Goal: Information Seeking & Learning: Find specific fact

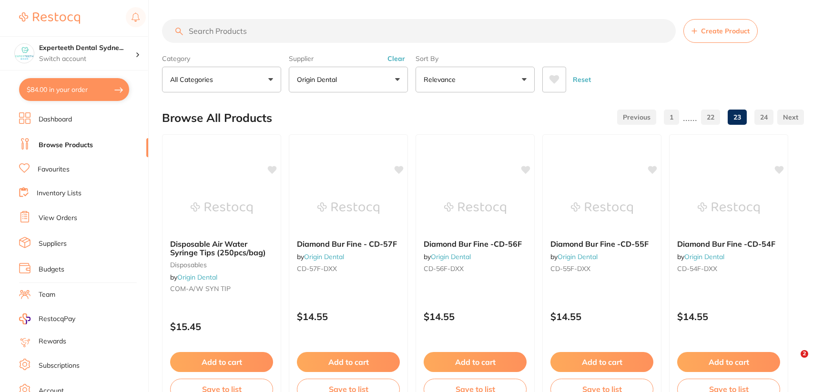
scroll to position [1620, 0]
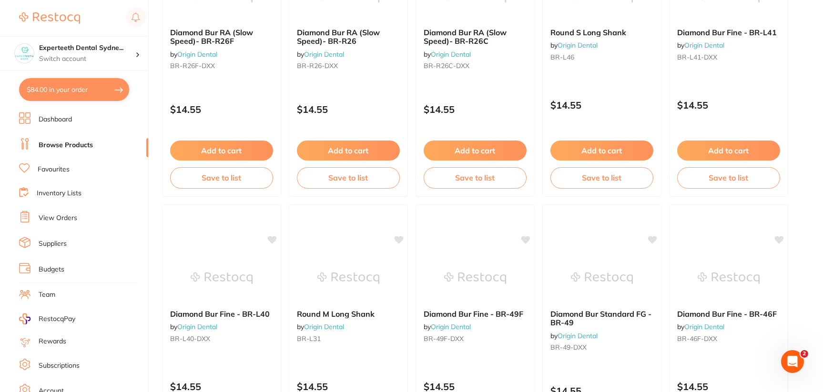
click at [347, 245] on div "Round M Long Shank by Origin Dental BR-L31 $14.55 Add to cart Save to list" at bounding box center [348, 341] width 119 height 274
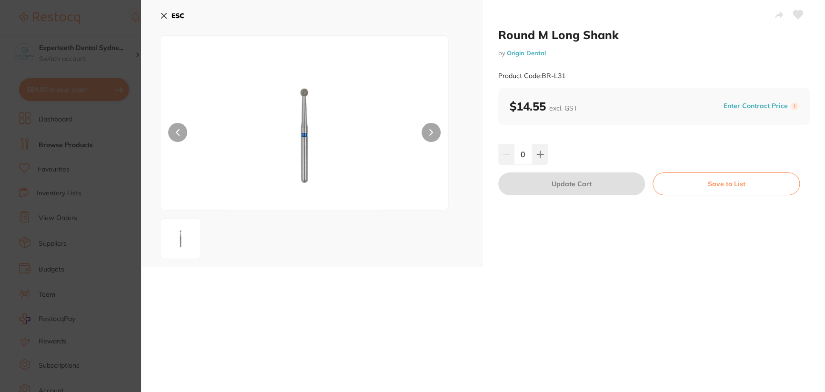
click at [178, 15] on b "ESC" at bounding box center [178, 15] width 13 height 9
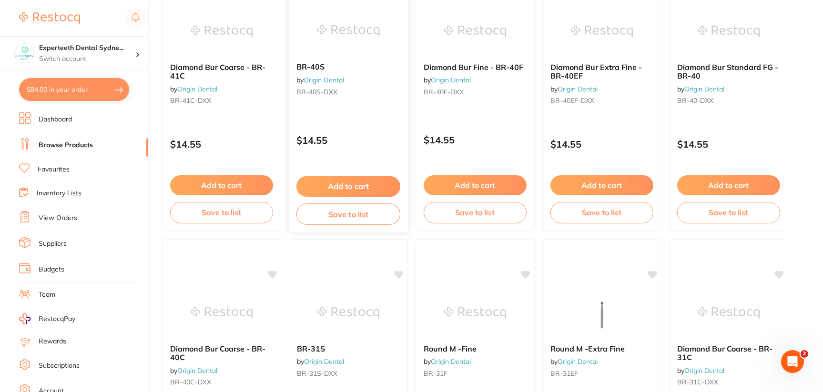
scroll to position [2573, 0]
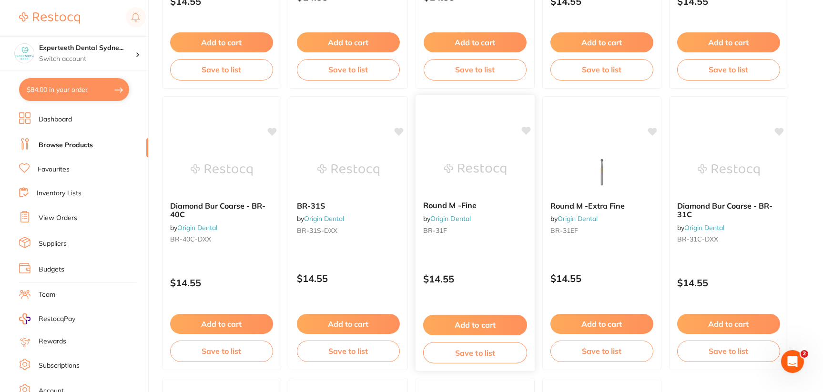
click at [462, 166] on img at bounding box center [475, 169] width 62 height 48
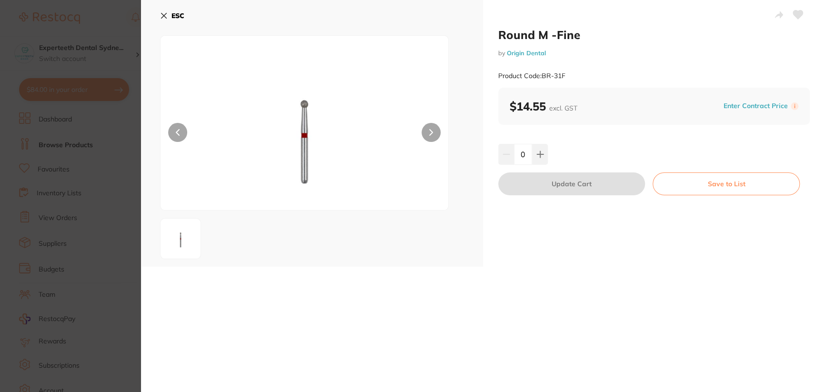
click at [166, 20] on button "ESC" at bounding box center [172, 16] width 24 height 16
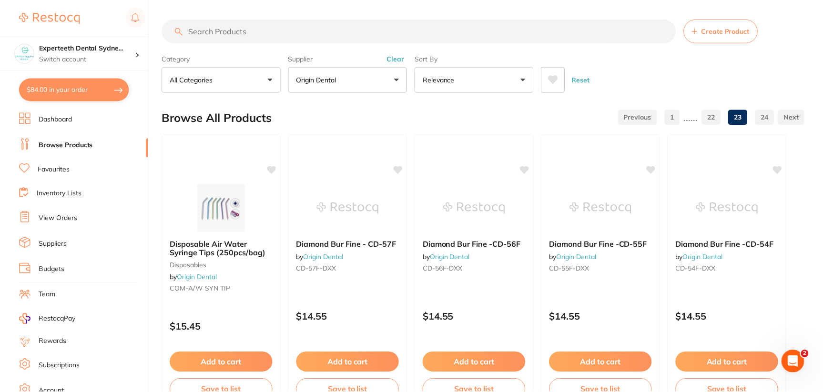
scroll to position [2573, 0]
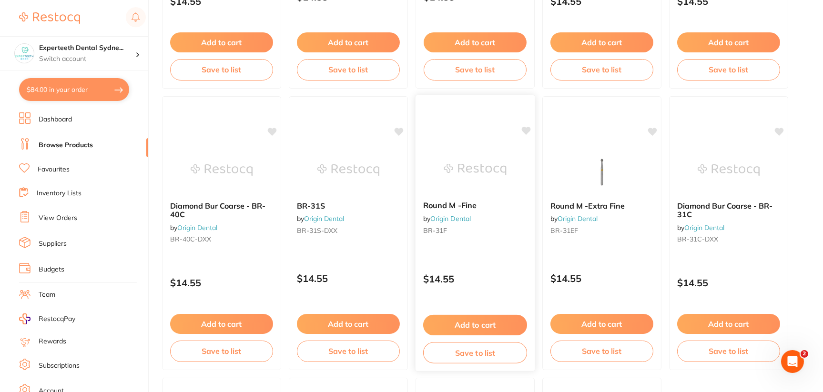
click at [488, 150] on img at bounding box center [475, 169] width 62 height 48
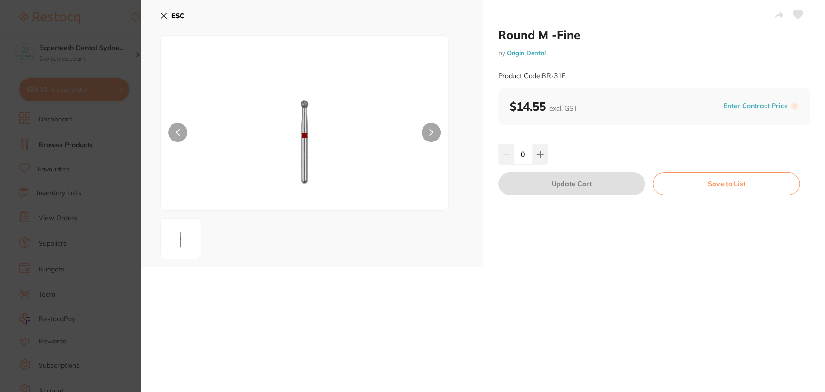
click at [164, 17] on icon at bounding box center [164, 16] width 8 height 8
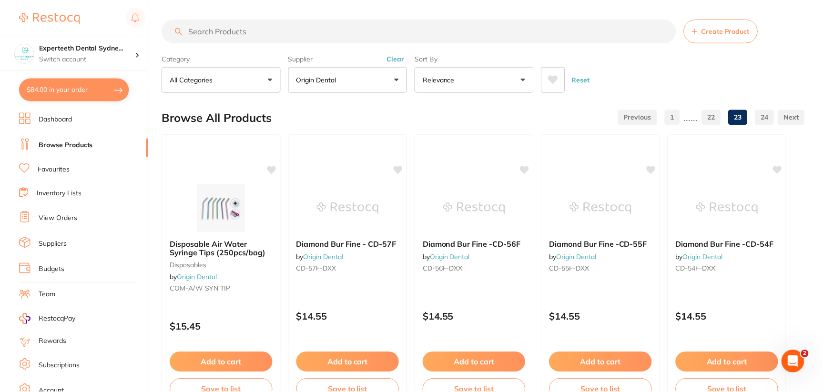
scroll to position [2573, 0]
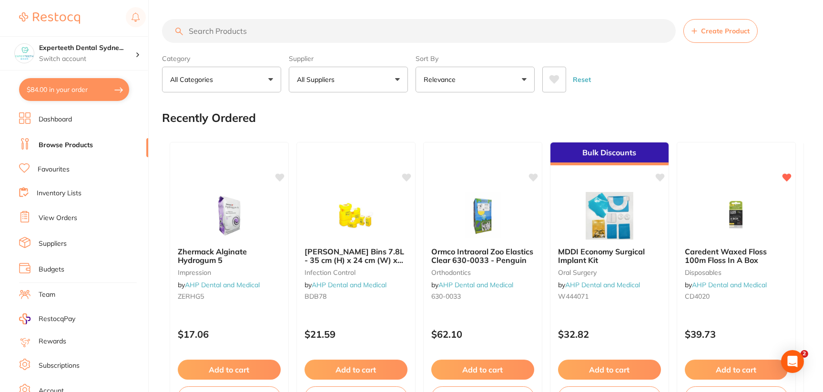
click at [399, 82] on button "All Suppliers" at bounding box center [348, 80] width 119 height 26
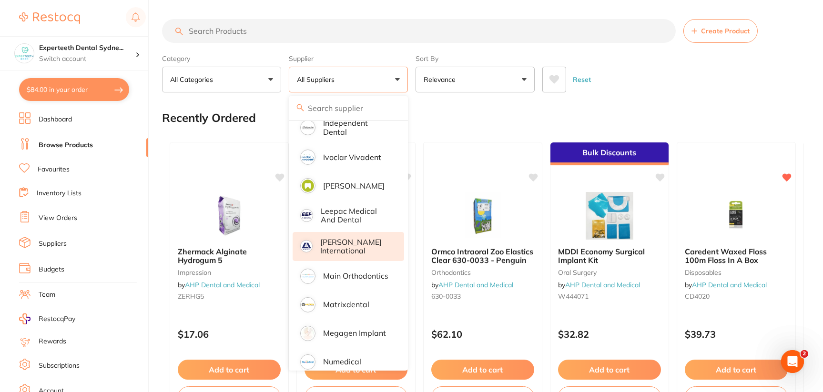
scroll to position [714, 0]
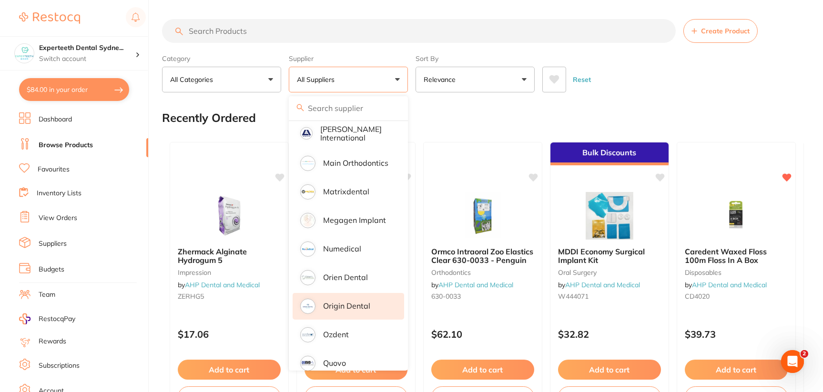
click at [365, 302] on p "Origin Dental" at bounding box center [346, 306] width 47 height 9
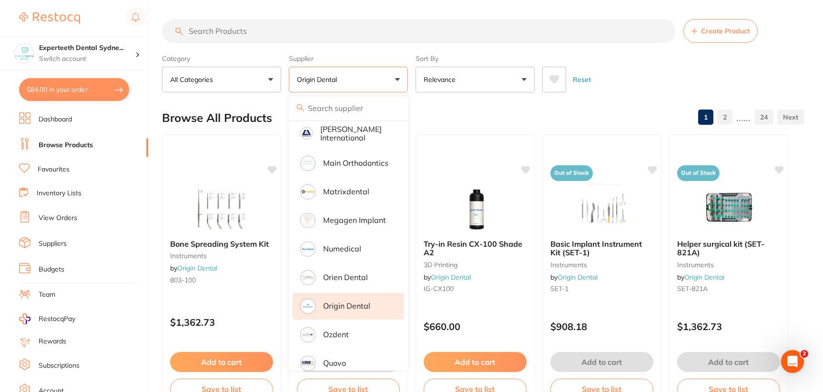
scroll to position [0, 0]
click at [300, 42] on input "search" at bounding box center [419, 31] width 514 height 24
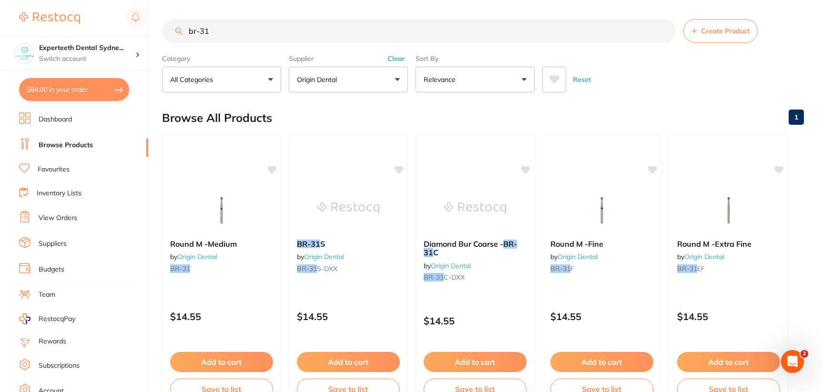
type input "br-31"
click at [238, 80] on button "All Categories" at bounding box center [221, 80] width 119 height 26
click at [245, 112] on input "search" at bounding box center [221, 108] width 119 height 24
drag, startPoint x: 263, startPoint y: 39, endPoint x: 116, endPoint y: 24, distance: 147.5
click at [131, 38] on div "$84.00 Experteeth Dental Sydne... Switch account Riaz Dental Surgery Experteeth…" at bounding box center [411, 196] width 823 height 392
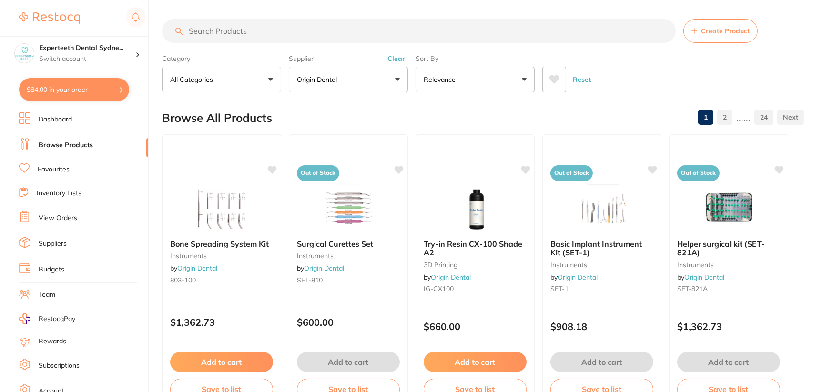
click at [205, 86] on button "All Categories" at bounding box center [221, 80] width 119 height 26
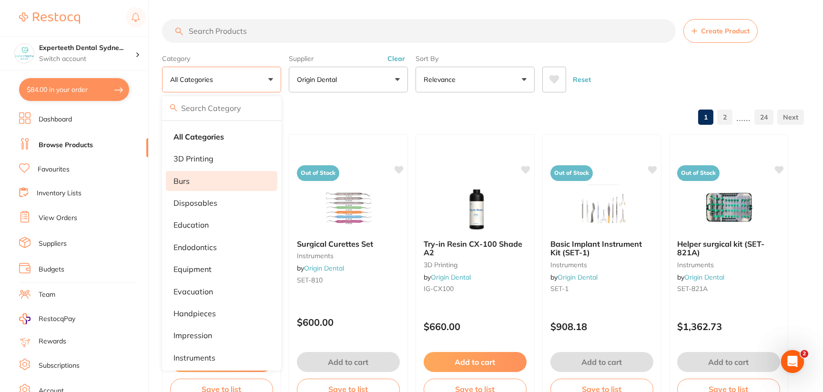
click at [217, 174] on li "burs" at bounding box center [222, 181] width 112 height 20
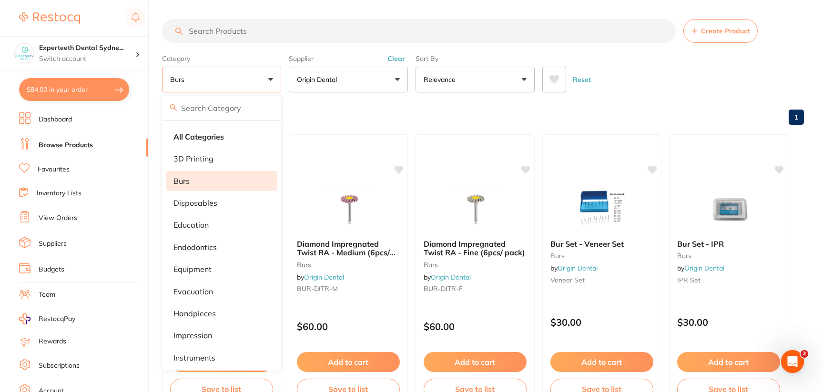
click at [700, 81] on div "Reset" at bounding box center [669, 75] width 254 height 33
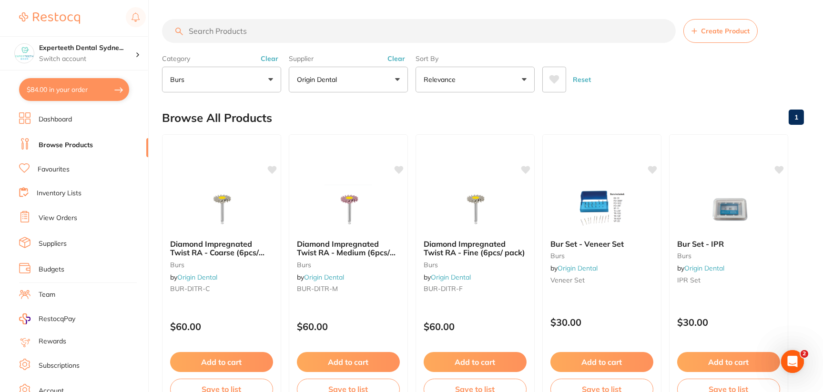
click at [693, 92] on div "Reset" at bounding box center [669, 75] width 254 height 33
click at [729, 97] on main "Create Product Category burs All Categories 3D Printing burs disposables educat…" at bounding box center [492, 370] width 661 height 740
click at [213, 78] on button "burs" at bounding box center [221, 80] width 119 height 26
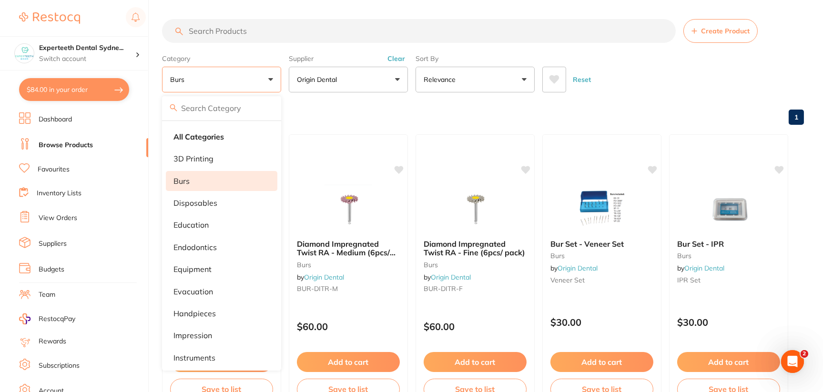
click at [697, 103] on div "Browse All Products 1" at bounding box center [483, 118] width 642 height 32
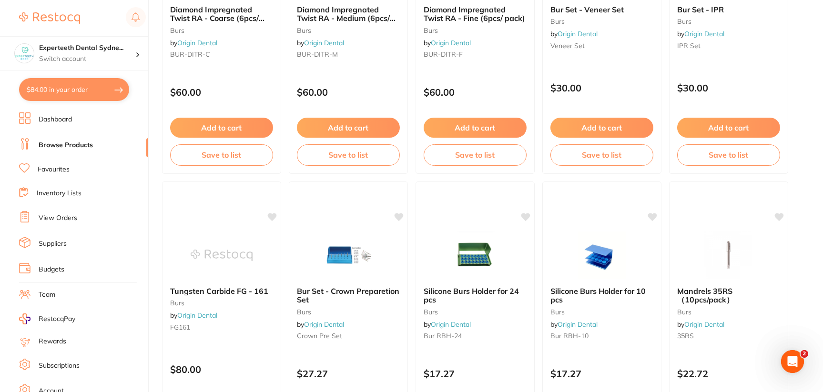
scroll to position [238, 0]
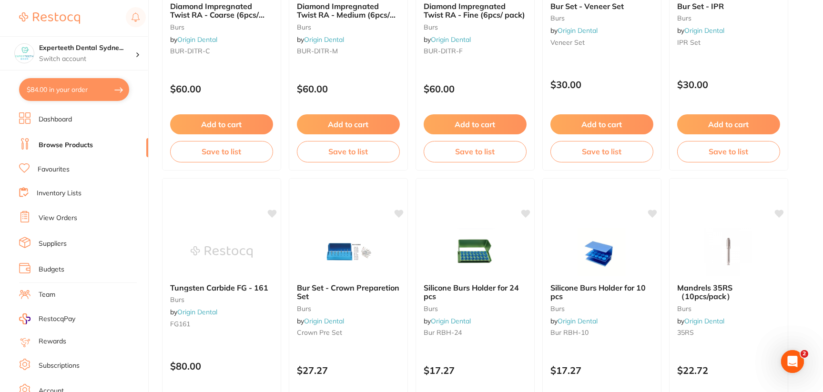
click at [811, 174] on main "Create Product Category burs All Categories 3D Printing burs disposables educat…" at bounding box center [492, 132] width 661 height 740
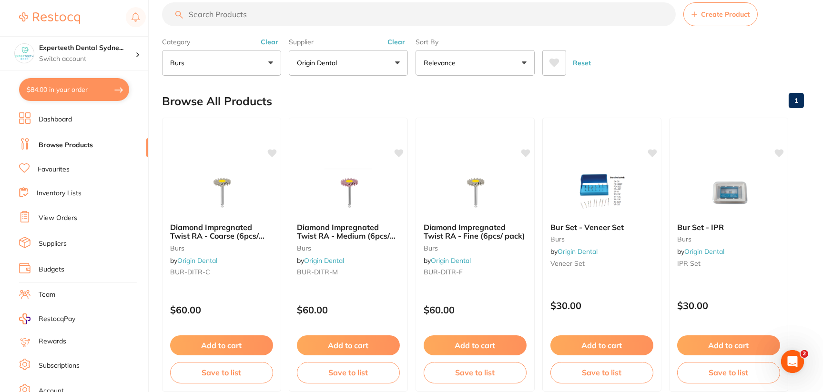
scroll to position [0, 0]
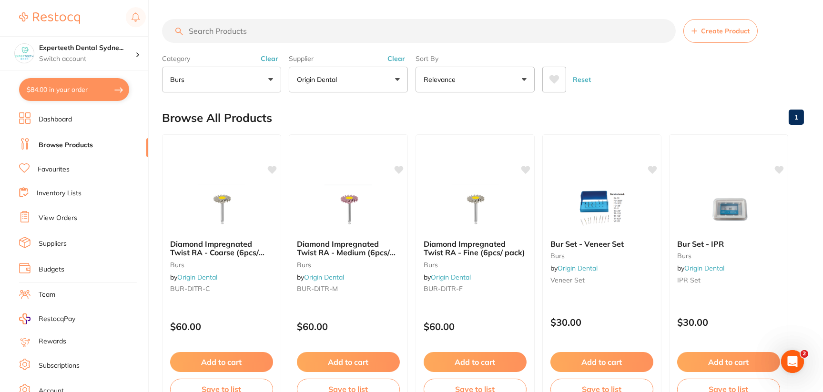
click at [273, 84] on button "burs" at bounding box center [221, 80] width 119 height 26
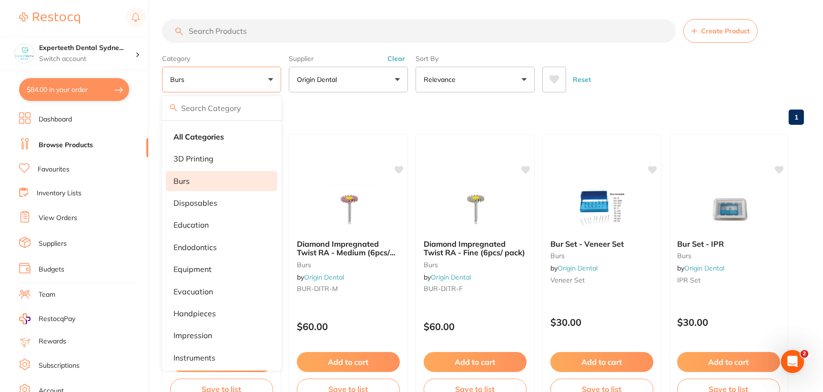
click at [238, 118] on input "search" at bounding box center [221, 108] width 119 height 24
click at [316, 117] on div "Browse All Products 1" at bounding box center [483, 118] width 642 height 32
